Goal: Information Seeking & Learning: Understand process/instructions

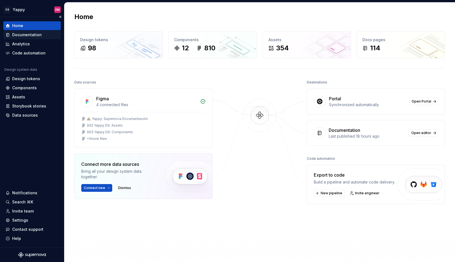
click at [31, 38] on div "Documentation" at bounding box center [31, 34] width 57 height 9
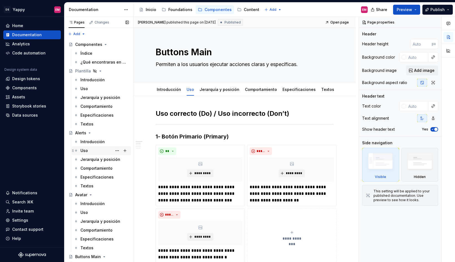
click at [97, 151] on div "Uso" at bounding box center [104, 151] width 48 height 8
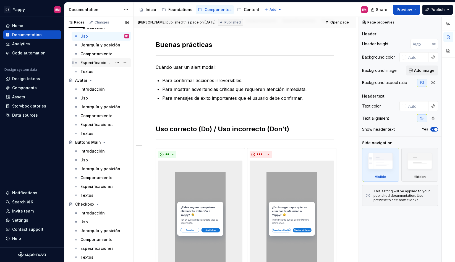
scroll to position [137, 0]
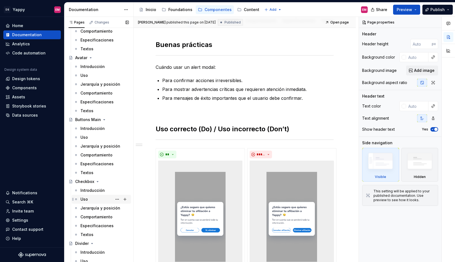
click at [93, 201] on div "Uso" at bounding box center [104, 199] width 48 height 8
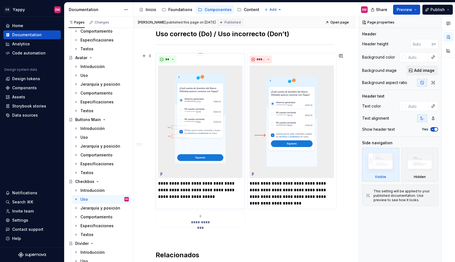
scroll to position [97, 0]
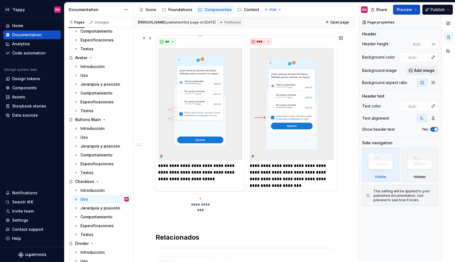
click at [191, 123] on img at bounding box center [200, 104] width 84 height 112
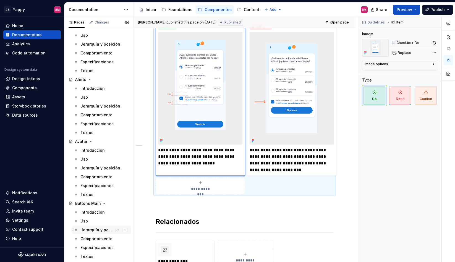
scroll to position [9, 0]
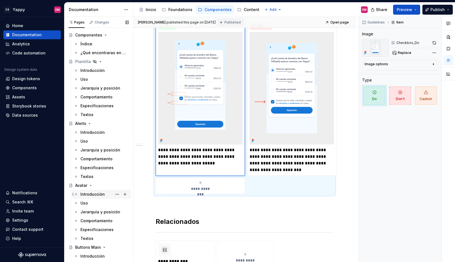
click at [85, 195] on div "Introducción" at bounding box center [92, 194] width 24 height 6
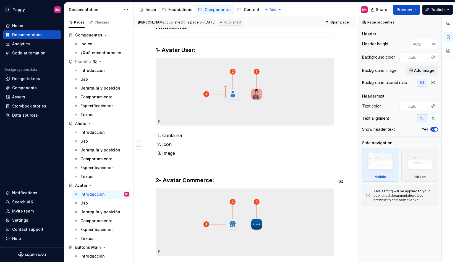
scroll to position [417, 0]
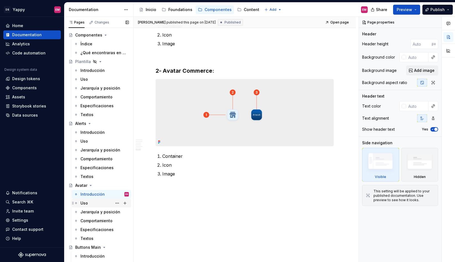
click at [93, 203] on div "Uso" at bounding box center [104, 203] width 48 height 8
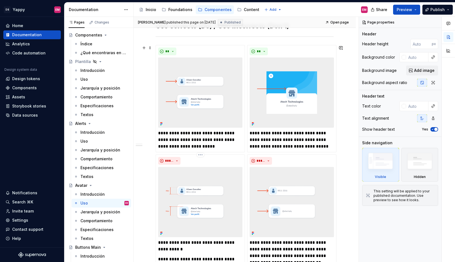
scroll to position [162, 0]
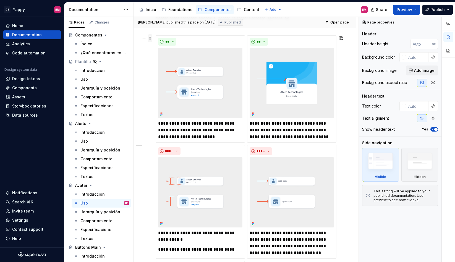
click at [150, 39] on span at bounding box center [150, 38] width 4 height 8
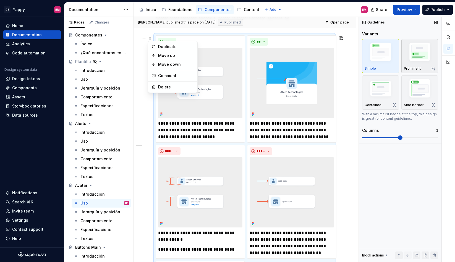
click at [410, 60] on img "button" at bounding box center [420, 53] width 32 height 24
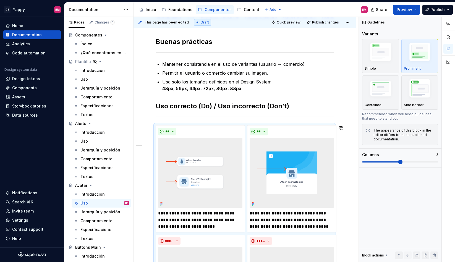
scroll to position [0, 0]
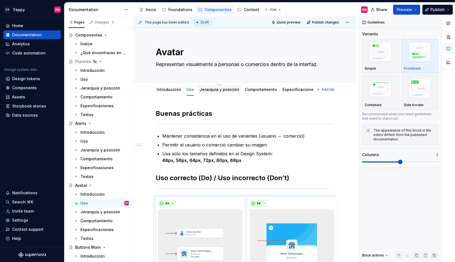
click at [208, 87] on div "Jerarquía y posición" at bounding box center [219, 90] width 40 height 6
click at [207, 91] on link "Jerarquía y posición" at bounding box center [219, 89] width 40 height 5
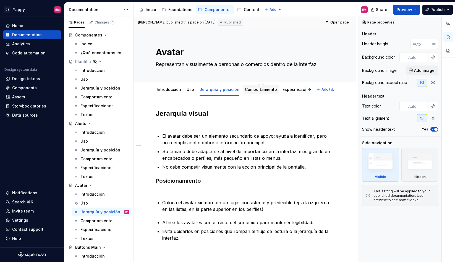
click at [254, 90] on link "Comportamiento" at bounding box center [261, 89] width 32 height 5
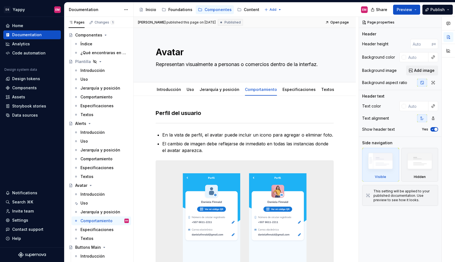
scroll to position [113, 0]
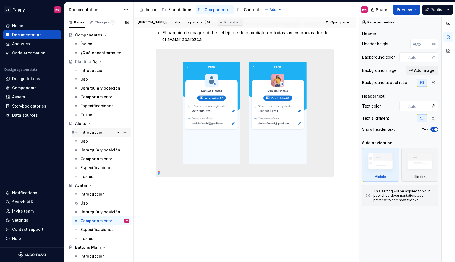
click at [94, 132] on div "Introducción" at bounding box center [92, 133] width 24 height 6
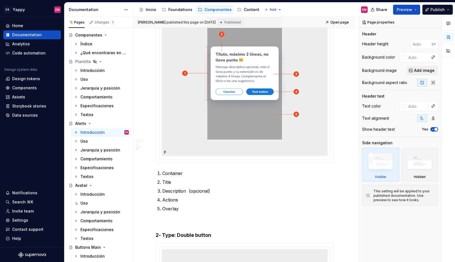
scroll to position [610, 0]
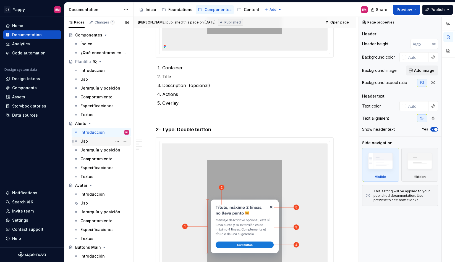
click at [89, 141] on div "Uso" at bounding box center [104, 141] width 48 height 8
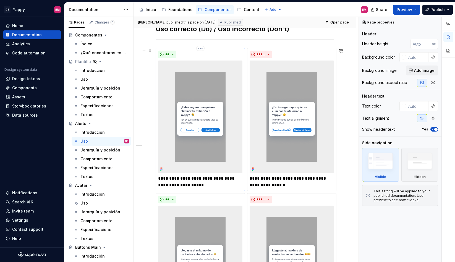
scroll to position [193, 0]
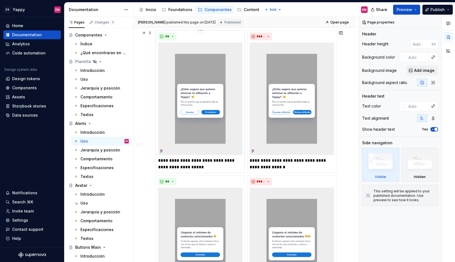
click at [168, 138] on img at bounding box center [200, 99] width 84 height 112
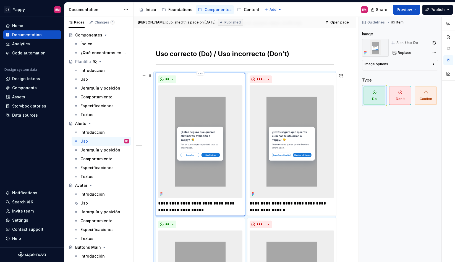
scroll to position [145, 0]
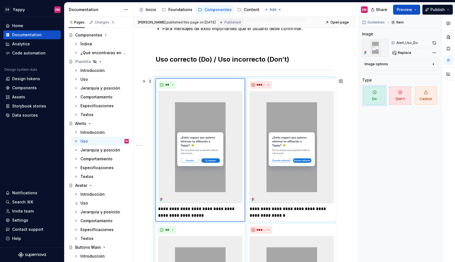
click at [151, 82] on span at bounding box center [150, 81] width 4 height 8
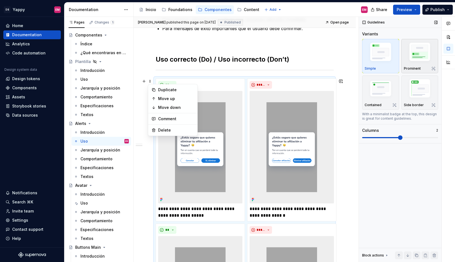
click at [418, 51] on img "button" at bounding box center [420, 53] width 32 height 24
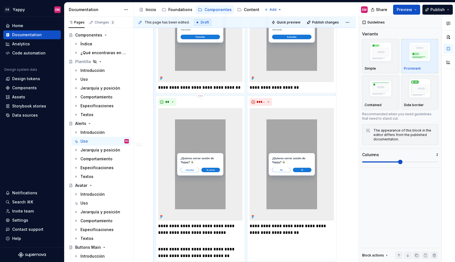
scroll to position [459, 0]
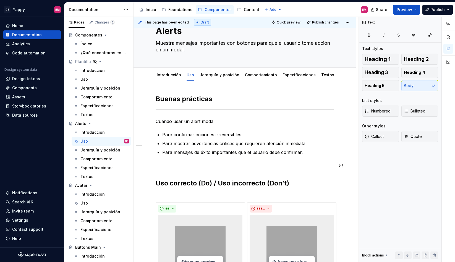
scroll to position [0, 0]
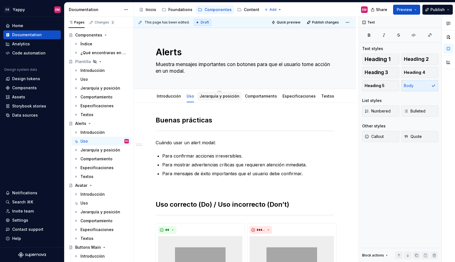
click at [214, 98] on link "Jerarquía y posición" at bounding box center [219, 96] width 40 height 5
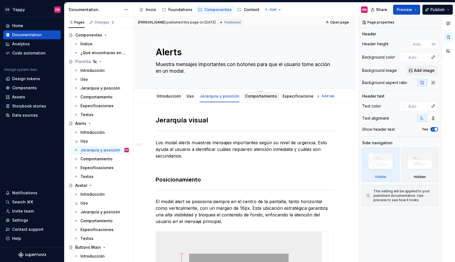
click at [253, 92] on div "Comportamiento" at bounding box center [261, 96] width 36 height 9
click at [245, 96] on link "Comportamiento" at bounding box center [261, 96] width 32 height 5
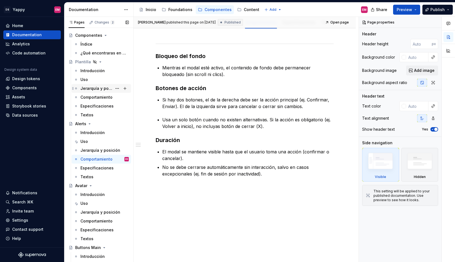
scroll to position [10, 0]
click at [86, 204] on div "Uso" at bounding box center [83, 203] width 7 height 6
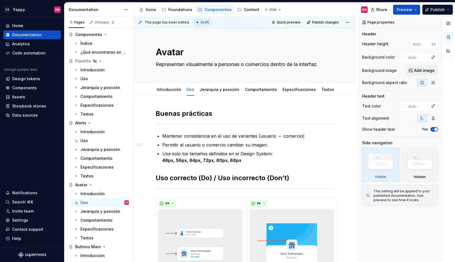
scroll to position [87, 0]
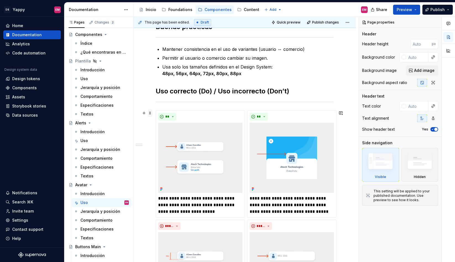
click at [149, 115] on span at bounding box center [150, 113] width 4 height 8
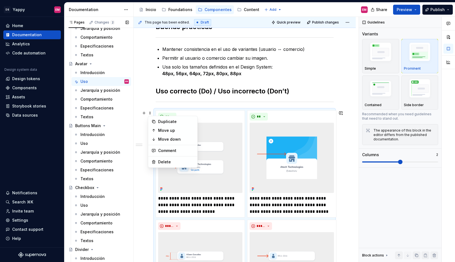
scroll to position [161, 0]
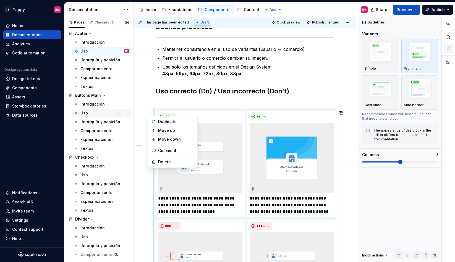
click at [93, 111] on div "Uso" at bounding box center [104, 113] width 48 height 8
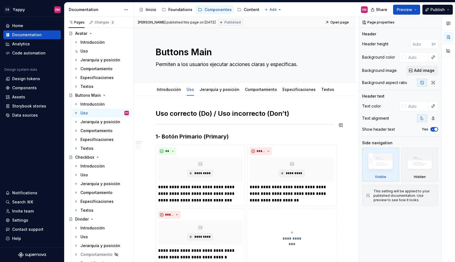
click at [217, 133] on h3 "1- Botón Primario (Primary)" at bounding box center [245, 137] width 178 height 8
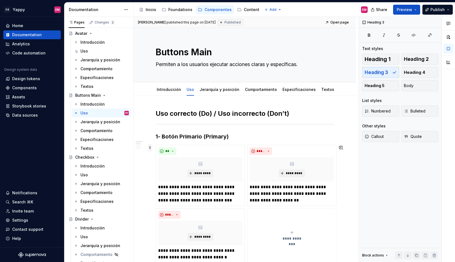
click at [150, 148] on span at bounding box center [150, 148] width 4 height 8
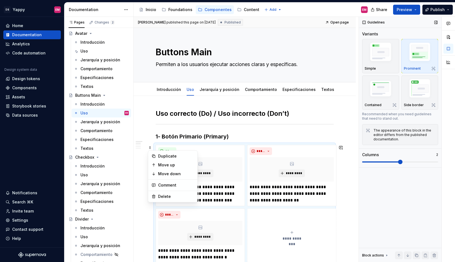
click at [414, 62] on img "button" at bounding box center [420, 53] width 32 height 24
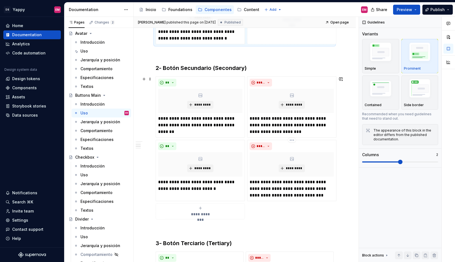
scroll to position [230, 0]
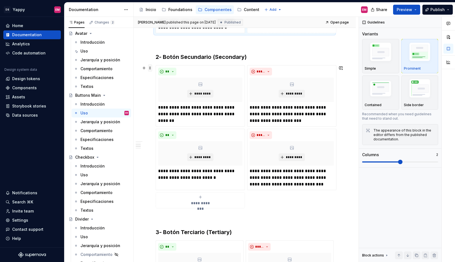
click at [149, 70] on span at bounding box center [150, 68] width 4 height 8
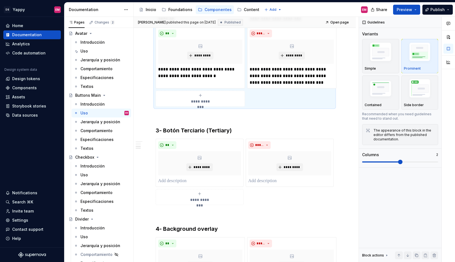
click at [152, 145] on div "**********" at bounding box center [244, 114] width 222 height 701
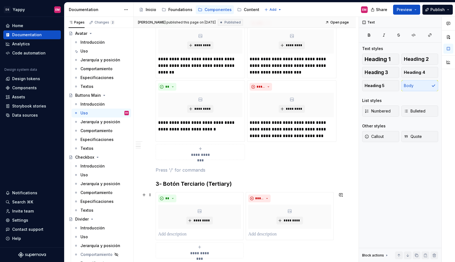
scroll to position [308, 0]
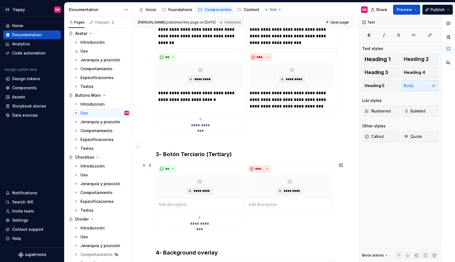
click at [151, 166] on span at bounding box center [150, 165] width 4 height 8
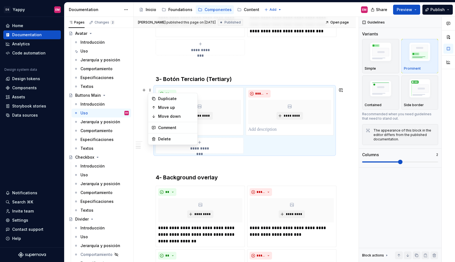
click at [149, 212] on div "**********" at bounding box center [244, 63] width 222 height 701
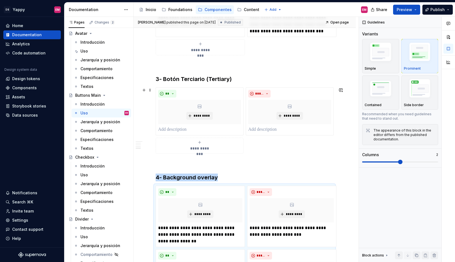
scroll to position [450, 0]
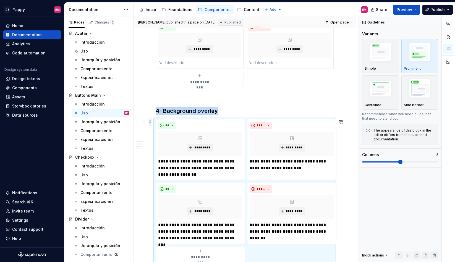
click at [152, 122] on span at bounding box center [150, 122] width 4 height 8
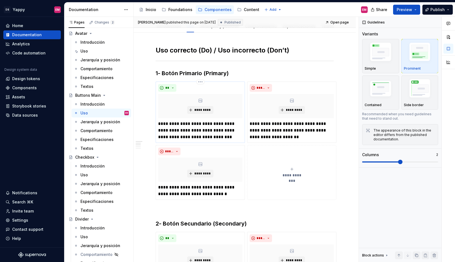
scroll to position [0, 0]
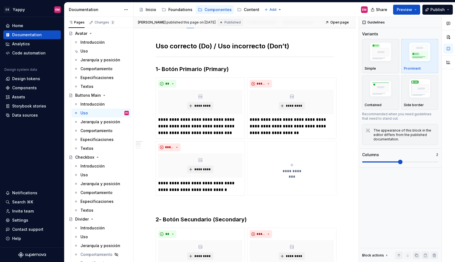
scroll to position [27, 0]
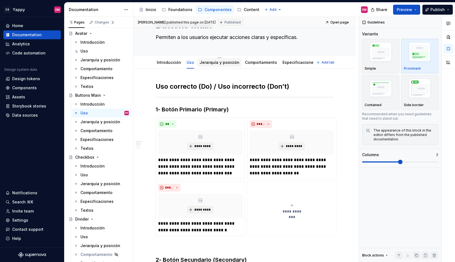
click at [207, 62] on link "Jerarquía y posición" at bounding box center [219, 62] width 40 height 5
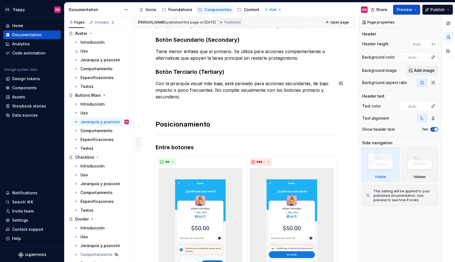
scroll to position [162, 0]
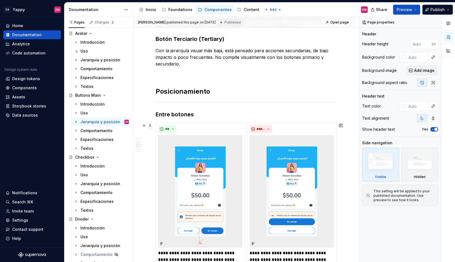
click at [150, 125] on span at bounding box center [150, 126] width 4 height 8
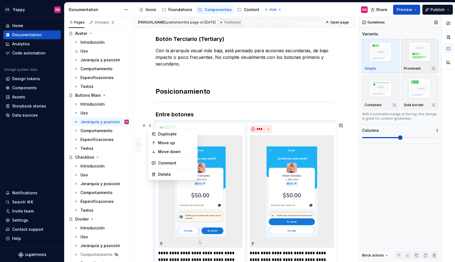
click at [417, 62] on img "button" at bounding box center [420, 53] width 32 height 24
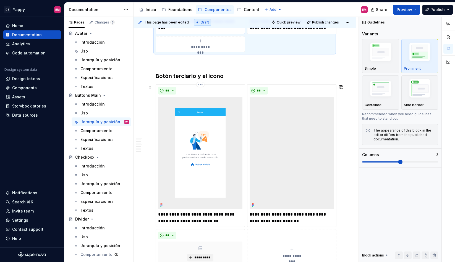
scroll to position [402, 0]
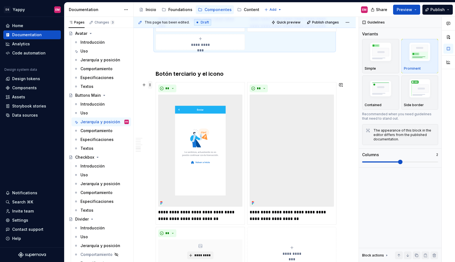
click at [149, 85] on span at bounding box center [150, 85] width 4 height 8
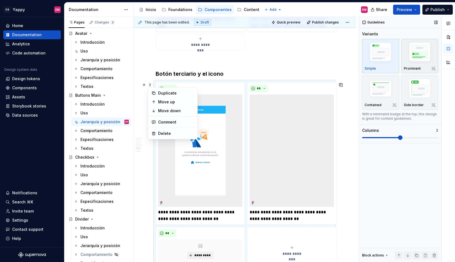
click at [411, 66] on p "Prominent" at bounding box center [412, 68] width 17 height 4
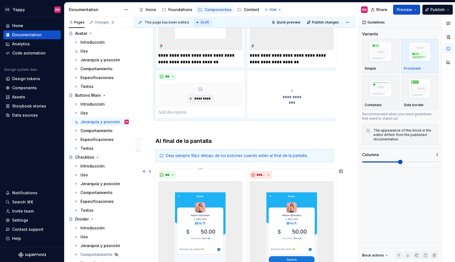
scroll to position [567, 0]
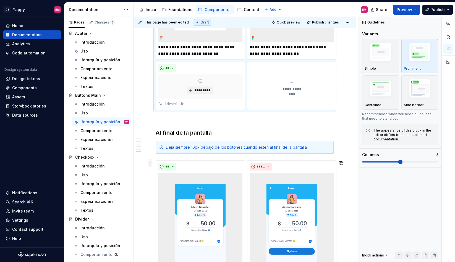
click at [150, 163] on span at bounding box center [150, 163] width 4 height 8
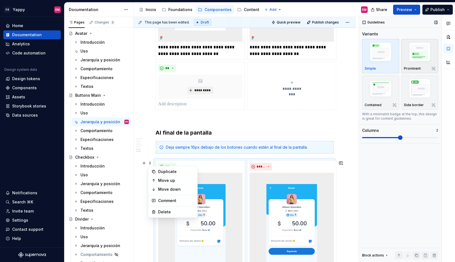
click at [425, 44] on img "button" at bounding box center [420, 53] width 32 height 24
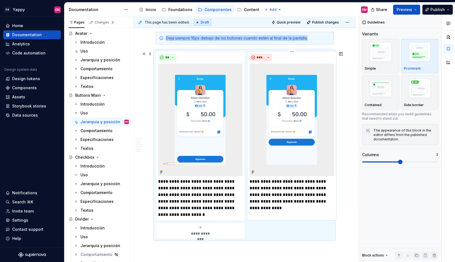
scroll to position [738, 0]
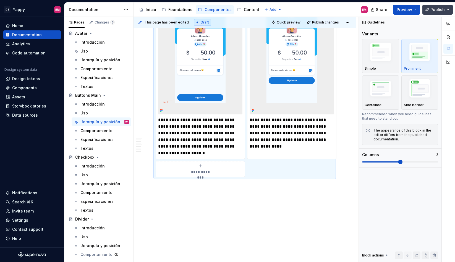
click at [438, 10] on span "Publish" at bounding box center [437, 10] width 14 height 6
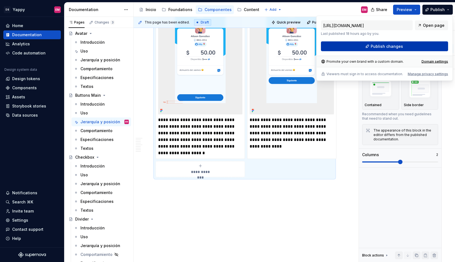
click at [346, 48] on button "Publish changes" at bounding box center [384, 46] width 127 height 10
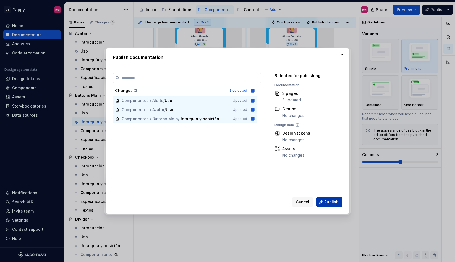
click at [330, 199] on span "Publish" at bounding box center [331, 202] width 14 height 6
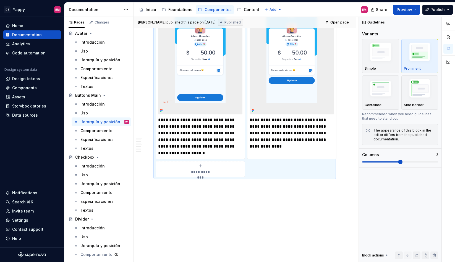
scroll to position [650, 0]
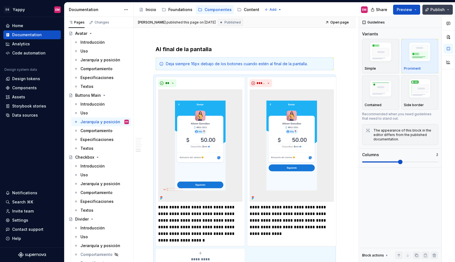
click at [445, 10] on button "Publish" at bounding box center [437, 10] width 30 height 10
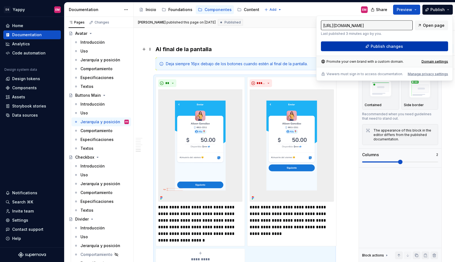
click at [345, 44] on button "Publish changes" at bounding box center [384, 46] width 127 height 10
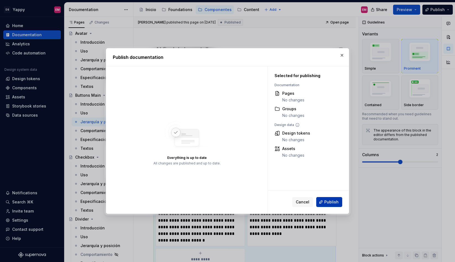
click at [335, 203] on span "Publish" at bounding box center [331, 202] width 14 height 6
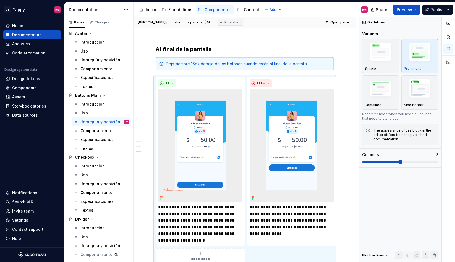
type textarea "*"
